Goal: Check status: Check status

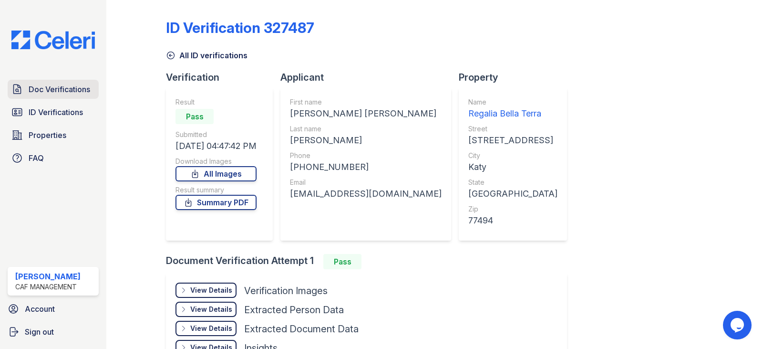
click at [40, 95] on link "Doc Verifications" at bounding box center [53, 89] width 91 height 19
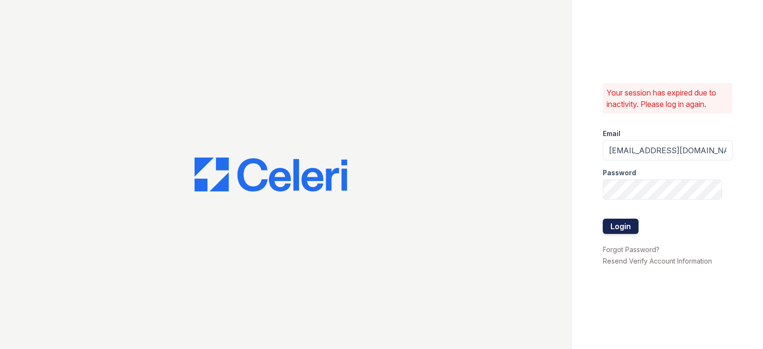
click at [631, 225] on button "Login" at bounding box center [621, 225] width 36 height 15
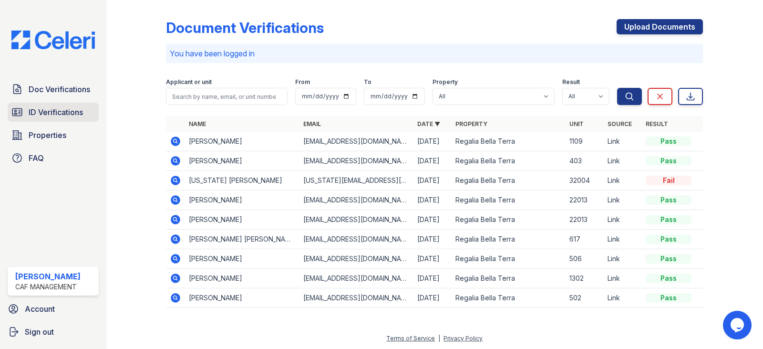
click at [52, 114] on span "ID Verifications" at bounding box center [56, 111] width 54 height 11
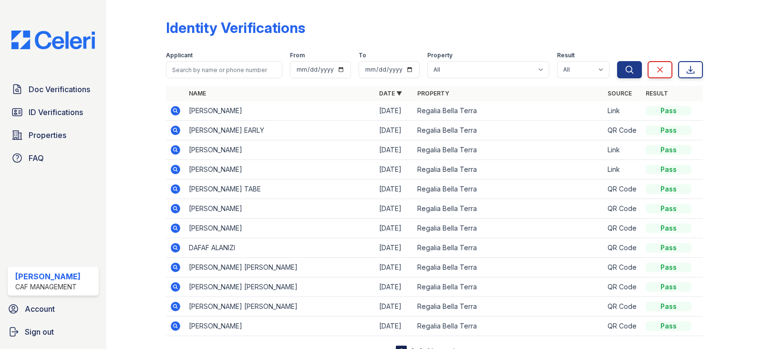
click at [173, 111] on icon at bounding box center [175, 110] width 11 height 11
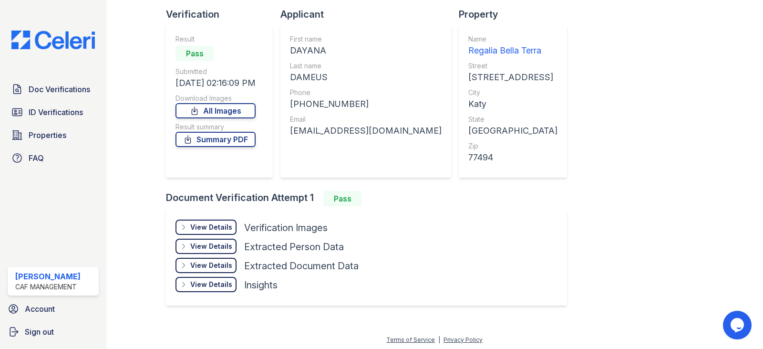
scroll to position [65, 0]
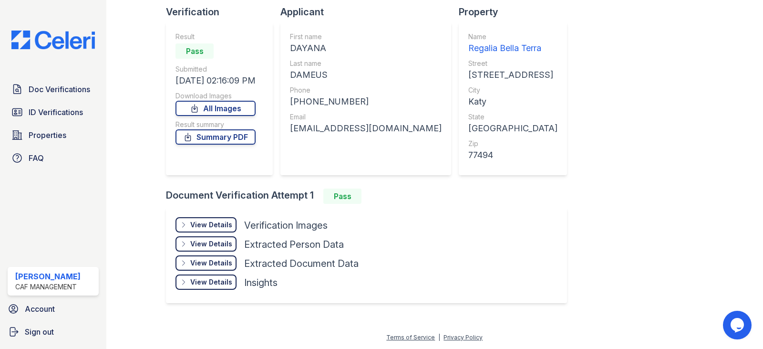
click at [222, 222] on div "View Details" at bounding box center [211, 225] width 42 height 10
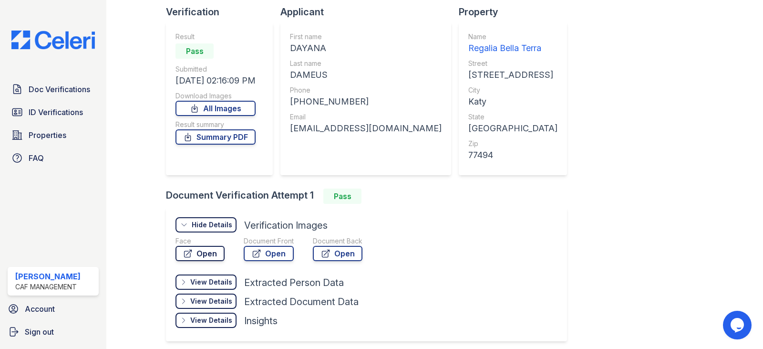
click at [214, 255] on link "Open" at bounding box center [200, 253] width 49 height 15
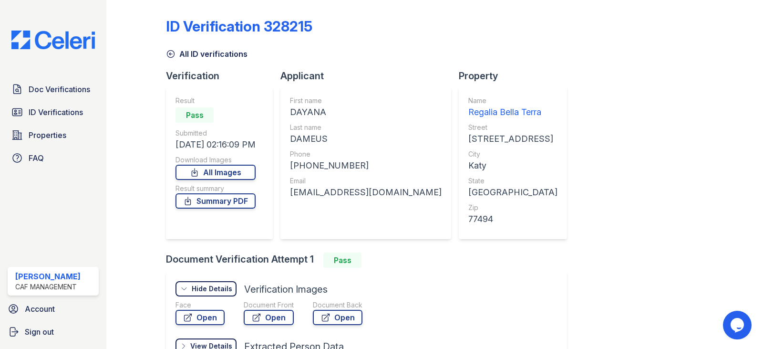
scroll to position [0, 0]
